Goal: Navigation & Orientation: Understand site structure

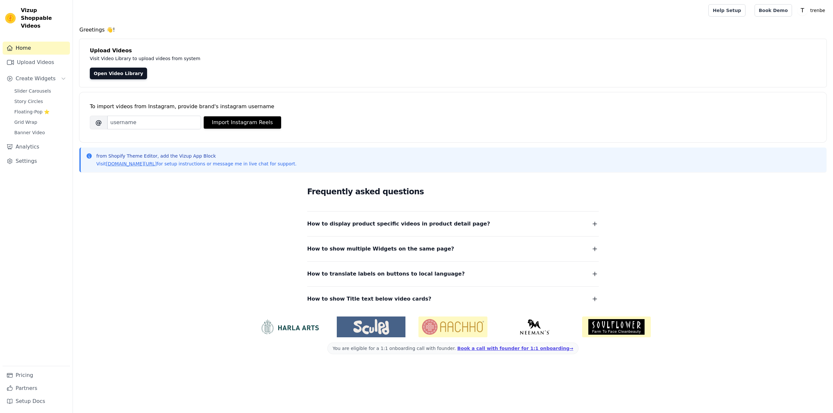
click at [738, 312] on div "Frequently asked questions How to display product specific videos in product de…" at bounding box center [452, 338] width 747 height 53
click at [131, 125] on input "Brand's Instagram Username" at bounding box center [154, 123] width 94 height 14
click at [49, 58] on link "Upload Videos" at bounding box center [36, 62] width 67 height 13
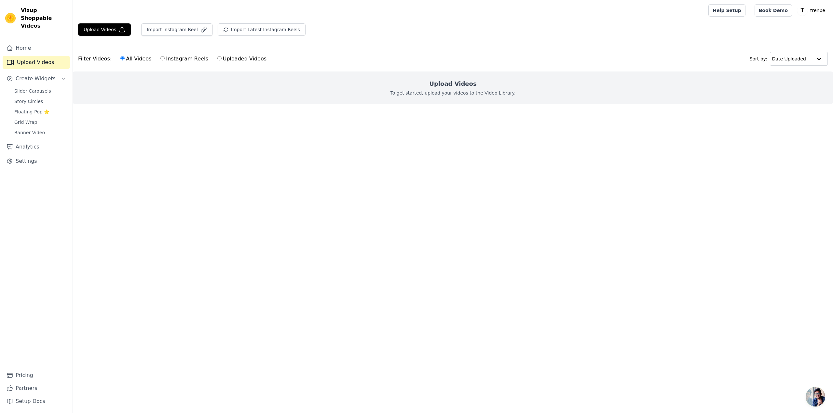
click at [231, 59] on label "Uploaded Videos" at bounding box center [242, 59] width 50 height 8
click at [221, 59] on input "Uploaded Videos" at bounding box center [219, 58] width 4 height 4
radio input "true"
click at [178, 62] on label "Instagram Reels" at bounding box center [184, 59] width 48 height 8
click at [165, 60] on input "Instagram Reels" at bounding box center [162, 58] width 4 height 4
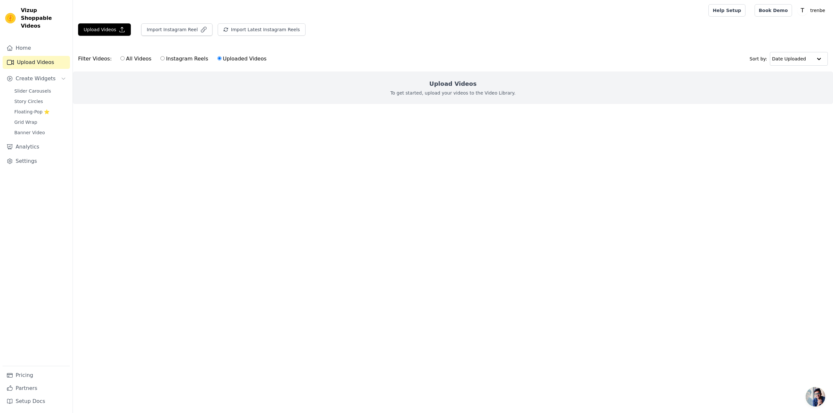
radio input "true"
click at [129, 59] on label "All Videos" at bounding box center [136, 59] width 32 height 8
click at [125, 59] on input "All Videos" at bounding box center [122, 58] width 4 height 4
radio input "true"
click at [39, 88] on span "Slider Carousels" at bounding box center [32, 91] width 37 height 7
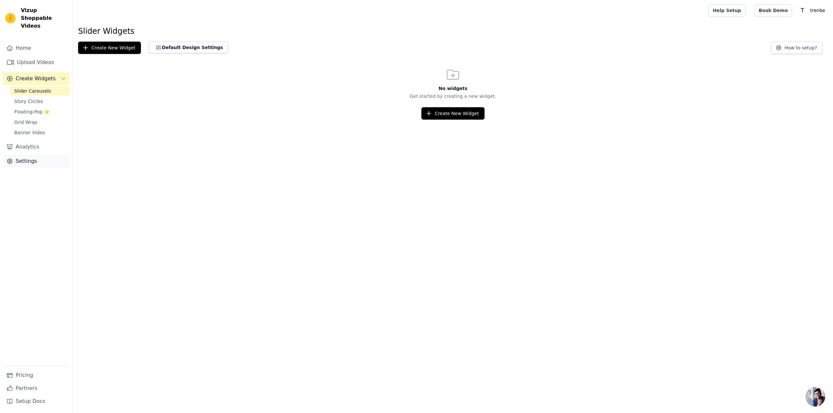
click at [29, 155] on link "Settings" at bounding box center [36, 161] width 67 height 13
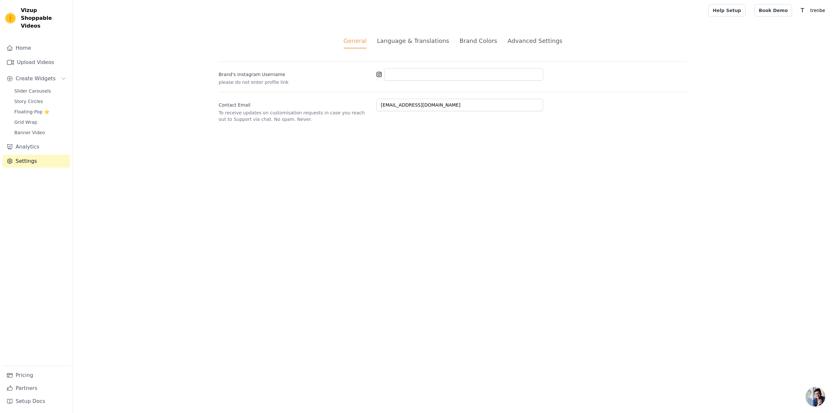
click at [420, 38] on div "Language & Translations" at bounding box center [413, 40] width 72 height 9
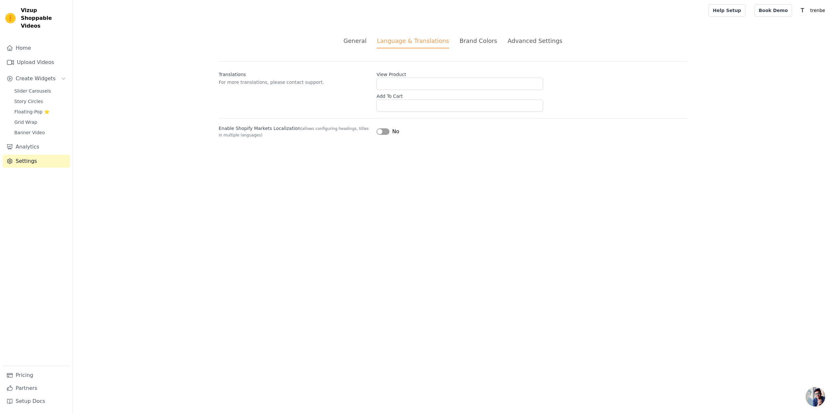
click at [468, 41] on div "Brand Colors" at bounding box center [478, 40] width 38 height 9
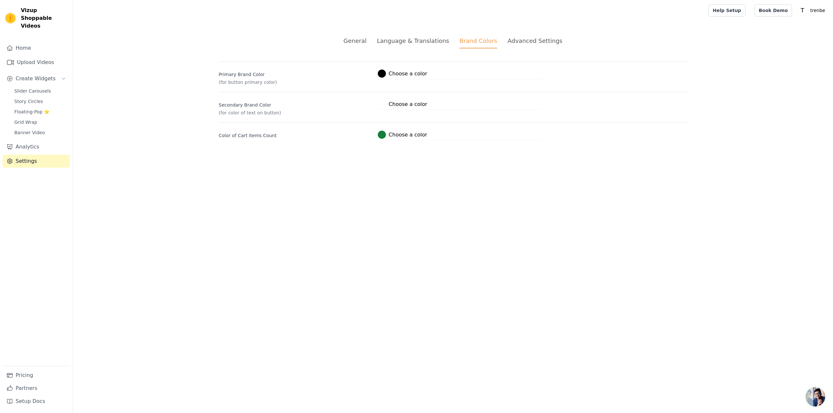
click at [538, 41] on div "Advanced Settings" at bounding box center [534, 40] width 55 height 9
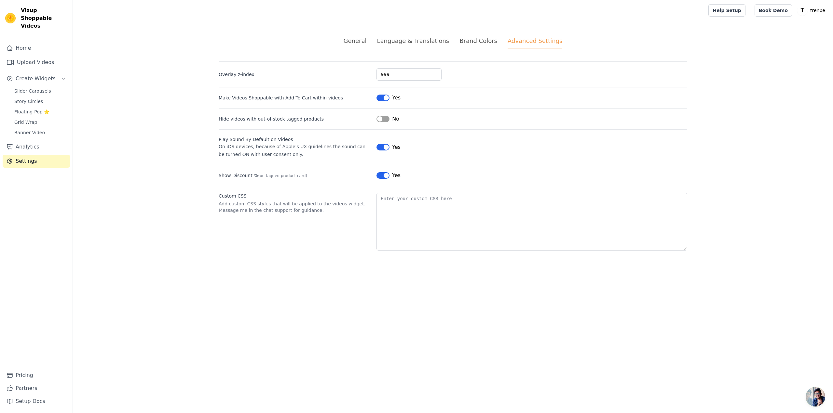
click at [367, 45] on li "General" at bounding box center [354, 42] width 23 height 12
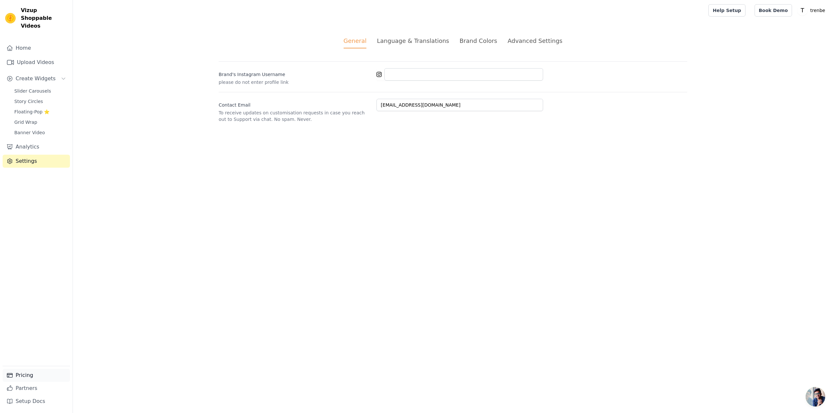
click at [23, 377] on link "Pricing" at bounding box center [36, 375] width 67 height 13
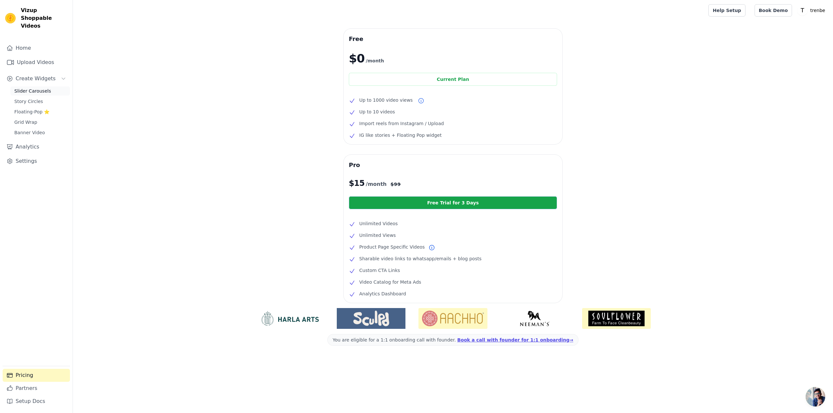
click at [25, 88] on span "Slider Carousels" at bounding box center [32, 91] width 37 height 7
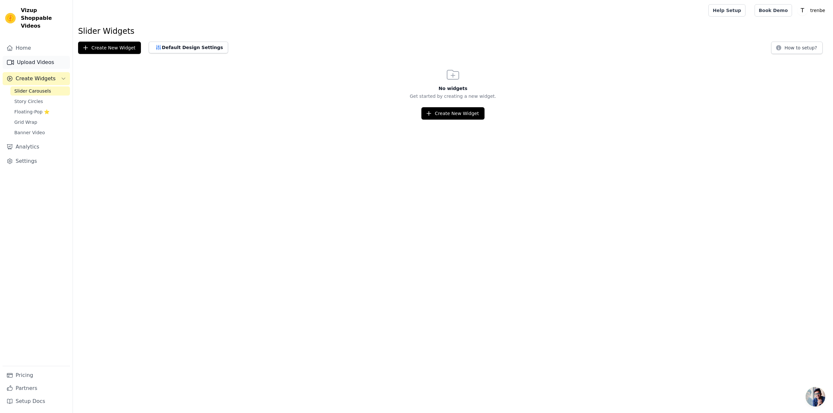
click at [32, 56] on link "Upload Videos" at bounding box center [36, 62] width 67 height 13
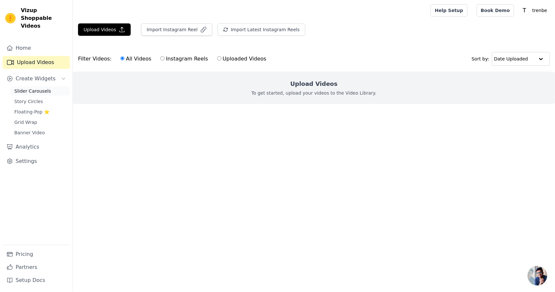
click at [27, 87] on link "Slider Carousels" at bounding box center [40, 91] width 60 height 9
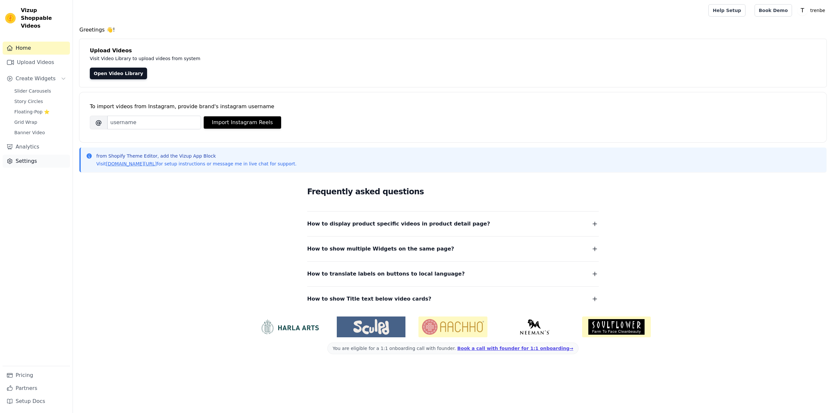
click at [31, 155] on link "Settings" at bounding box center [36, 161] width 67 height 13
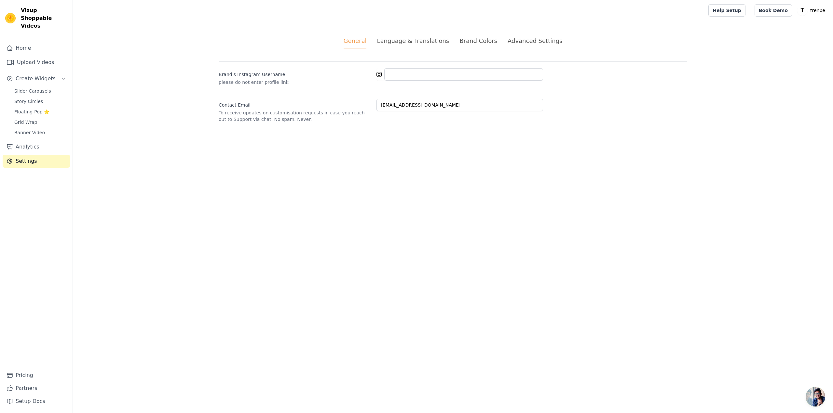
click at [542, 42] on div "Advanced Settings" at bounding box center [534, 40] width 55 height 9
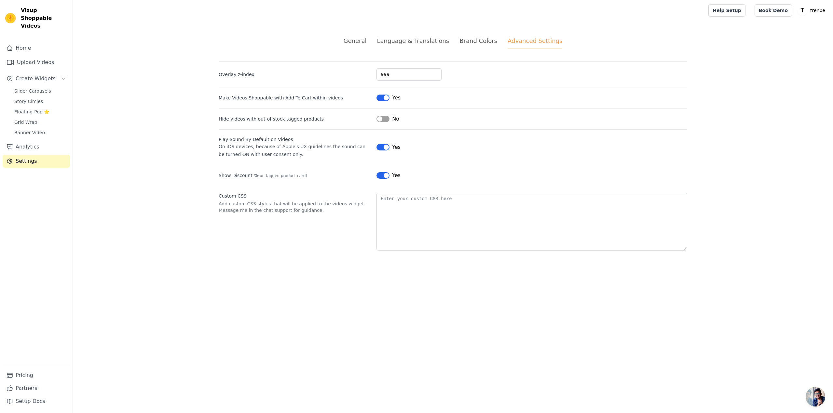
click at [395, 43] on div "Language & Translations" at bounding box center [413, 40] width 72 height 9
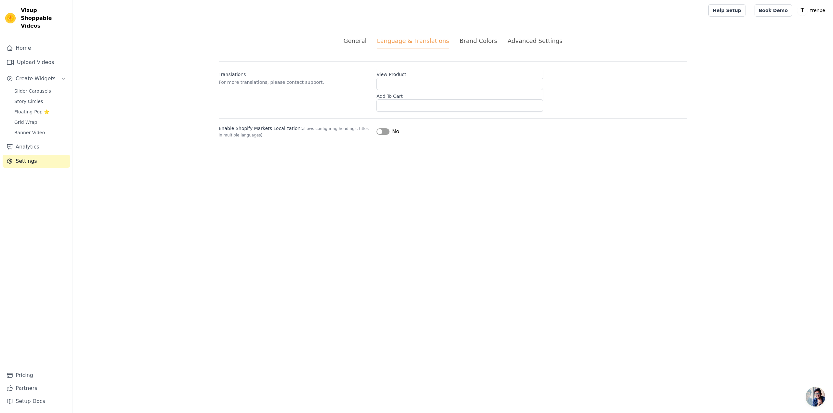
click at [351, 43] on ul "General Language & Translations Brand Colors Advanced Settings" at bounding box center [453, 42] width 468 height 12
click at [472, 39] on div "Brand Colors" at bounding box center [478, 40] width 38 height 9
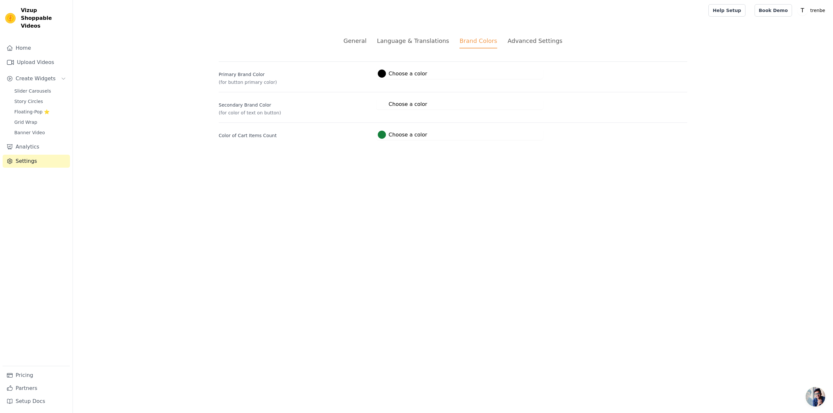
click at [361, 42] on div "General" at bounding box center [354, 40] width 23 height 9
click at [42, 75] on span "Create Widgets" at bounding box center [36, 79] width 40 height 8
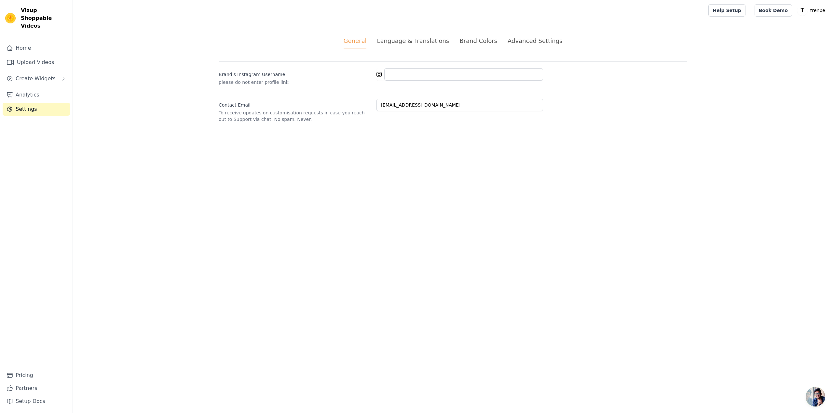
click at [34, 18] on span "Vizup Shoppable Videos" at bounding box center [44, 18] width 47 height 23
click at [8, 8] on div "Vizup Shoppable Videos" at bounding box center [36, 18] width 73 height 23
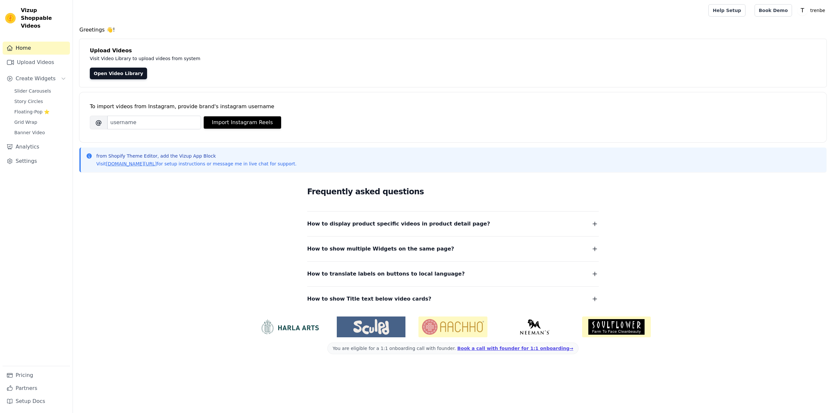
click at [115, 312] on div "Frequently asked questions How to display product specific videos in product de…" at bounding box center [452, 338] width 747 height 53
click at [818, 12] on p "trenbe" at bounding box center [817, 11] width 20 height 12
click at [36, 155] on link "Settings" at bounding box center [36, 161] width 67 height 13
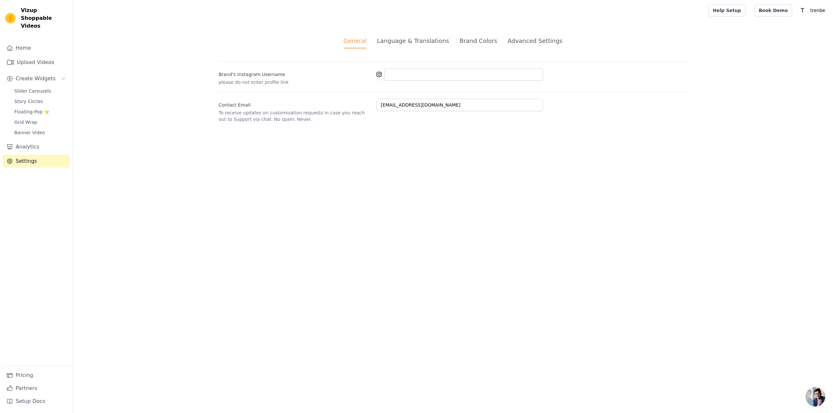
click at [399, 42] on div "Language & Translations" at bounding box center [413, 40] width 72 height 9
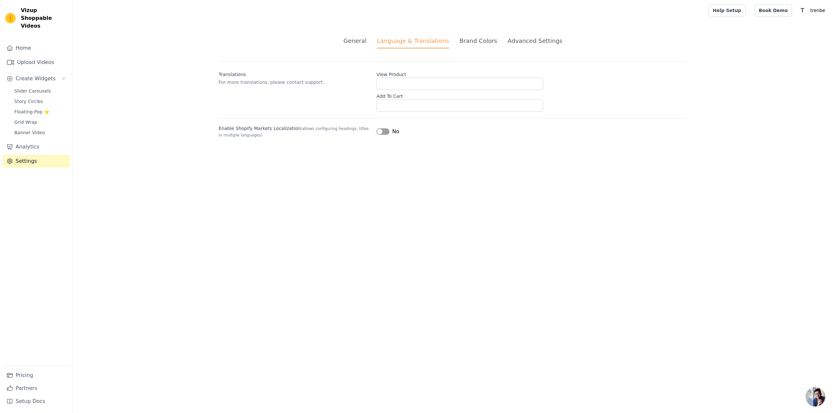
click at [462, 42] on div "Brand Colors" at bounding box center [478, 40] width 38 height 9
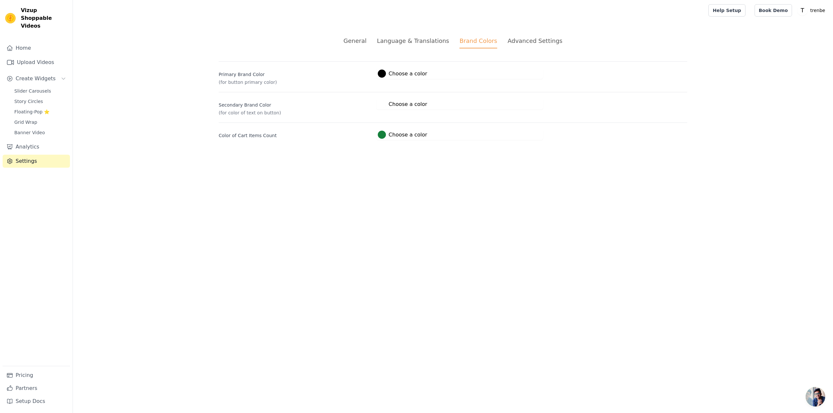
click at [543, 41] on div "Advanced Settings" at bounding box center [534, 40] width 55 height 9
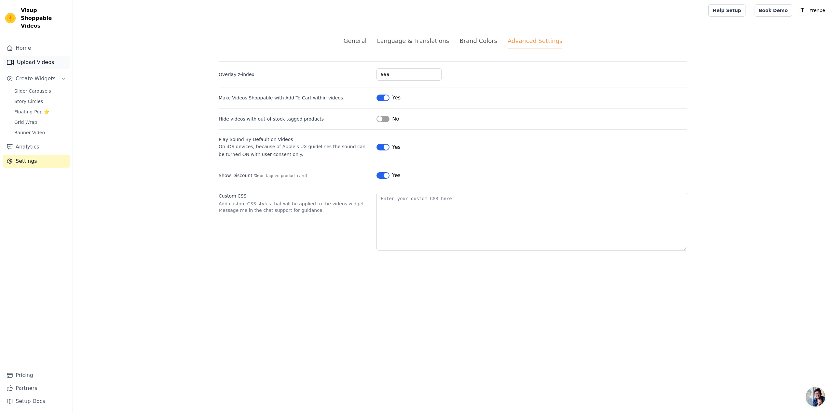
click at [37, 56] on link "Upload Videos" at bounding box center [36, 62] width 67 height 13
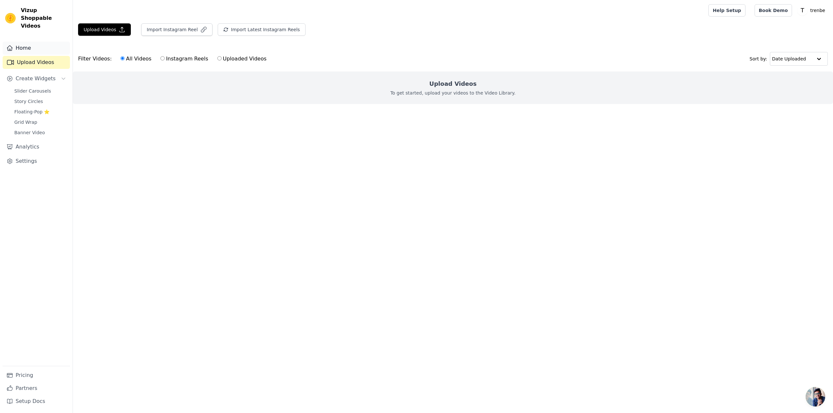
click at [31, 44] on link "Home" at bounding box center [36, 48] width 67 height 13
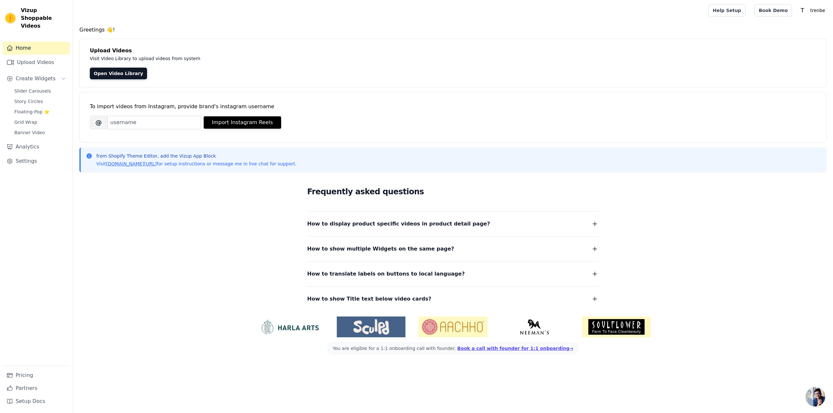
click at [30, 17] on span "Vizup Shoppable Videos" at bounding box center [44, 18] width 47 height 23
click at [5, 11] on div "Vizup Shoppable Videos" at bounding box center [36, 18] width 73 height 23
click at [10, 14] on img at bounding box center [10, 18] width 10 height 10
click at [46, 382] on link "Partners" at bounding box center [36, 388] width 67 height 13
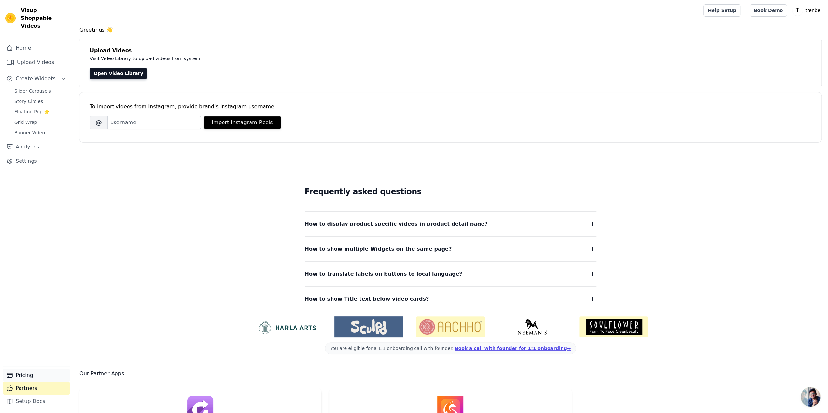
click at [46, 379] on link "Pricing" at bounding box center [36, 375] width 67 height 13
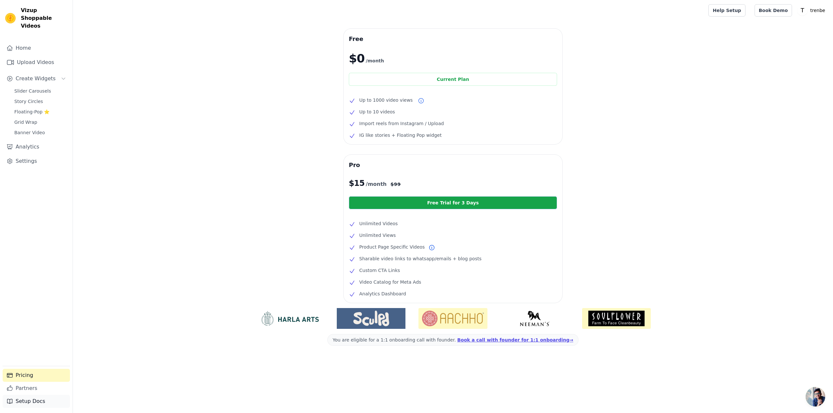
click at [36, 400] on link "Setup Docs" at bounding box center [36, 401] width 67 height 13
click at [649, 82] on div "Free $0 /month Current Plan Up to 1000 video views Up to 10 videos Import reels…" at bounding box center [453, 206] width 760 height 354
click at [745, 11] on link "Help Setup" at bounding box center [726, 10] width 37 height 12
click at [683, 131] on div "Free $0 /month Current Plan Up to 1000 video views Up to 10 videos Import reels…" at bounding box center [453, 206] width 760 height 354
click at [146, 47] on div "Free $0 /month Current Plan Up to 1000 video views Up to 10 videos Import reels…" at bounding box center [453, 206] width 760 height 354
